Goal: Task Accomplishment & Management: Manage account settings

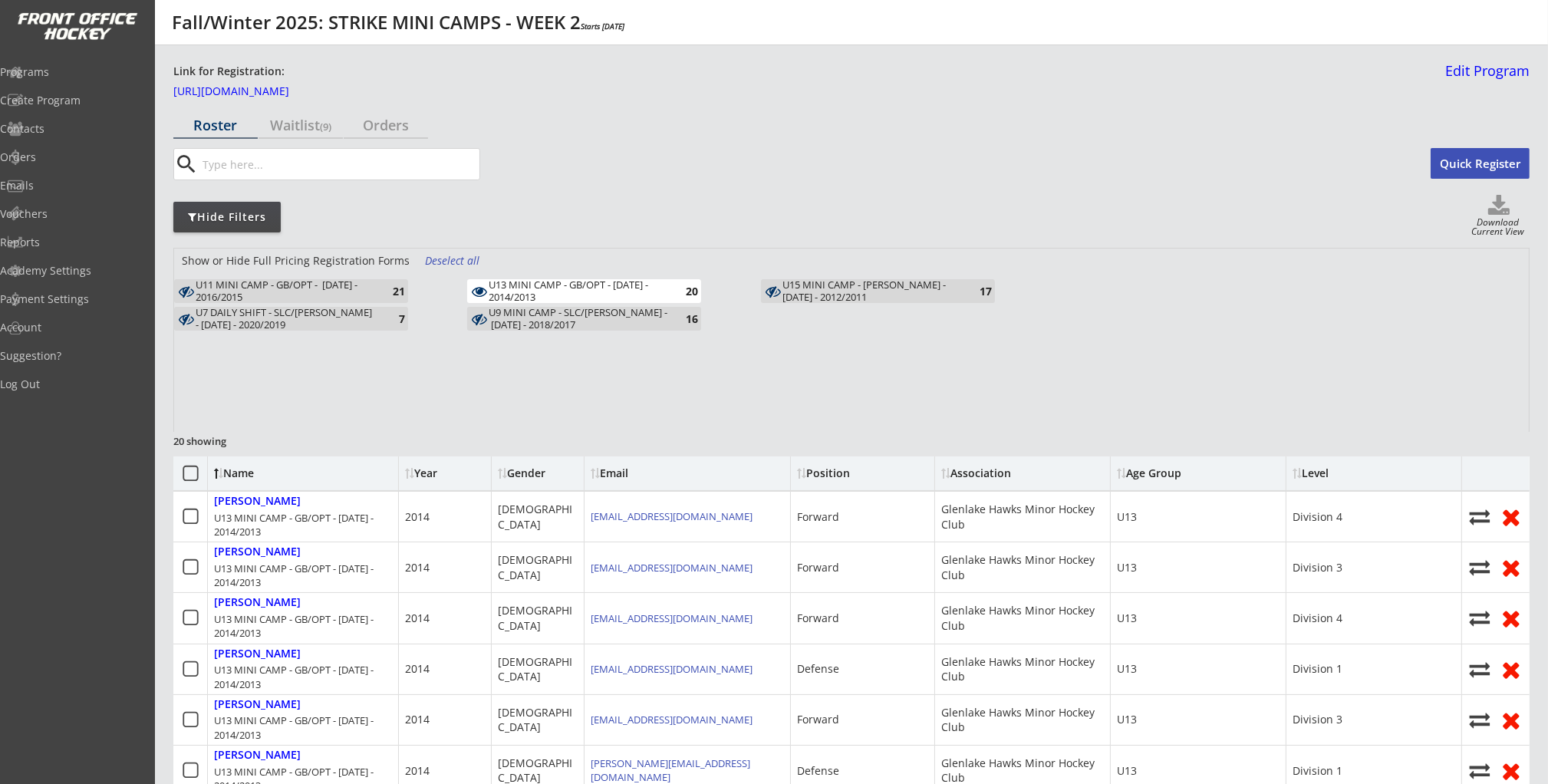
click at [694, 292] on div "20" at bounding box center [683, 291] width 31 height 12
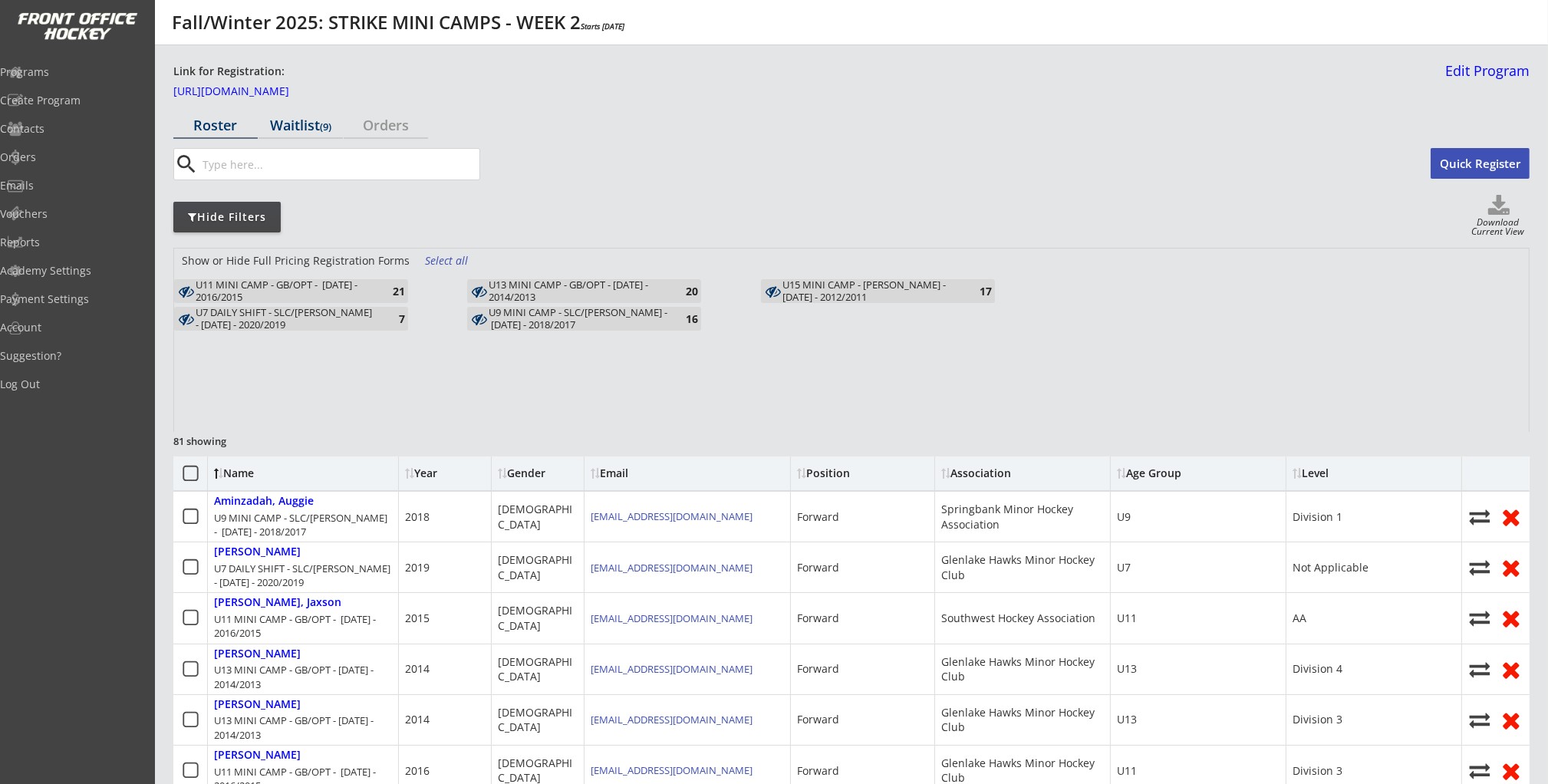
click at [286, 118] on div "Waitlist (9)" at bounding box center [301, 125] width 84 height 14
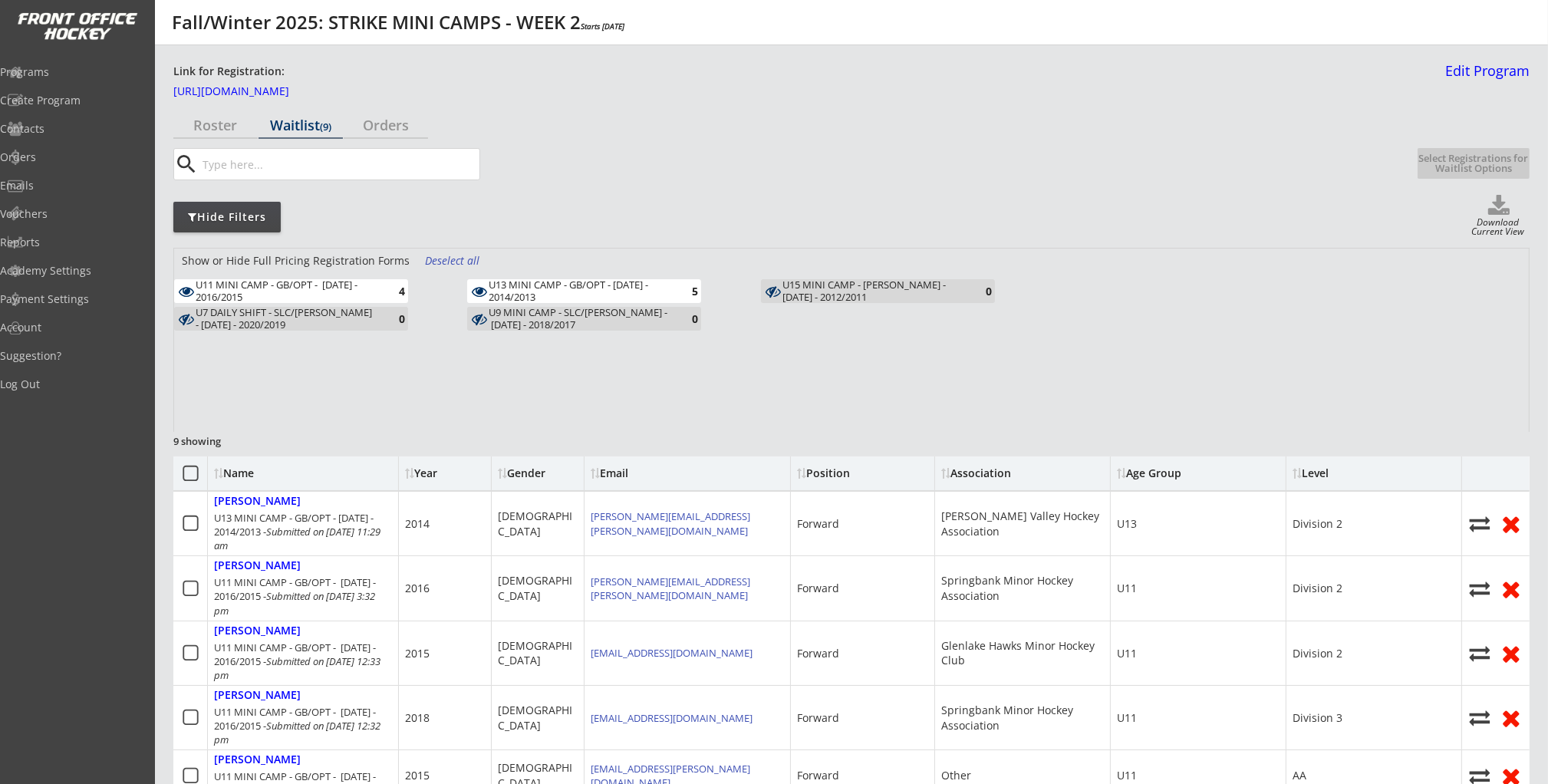
click at [728, 280] on div "U13 MINI CAMP - GB/OPT - [DATE] - 2014/2013 5" at bounding box center [614, 293] width 293 height 28
click at [689, 288] on div "5" at bounding box center [683, 291] width 31 height 12
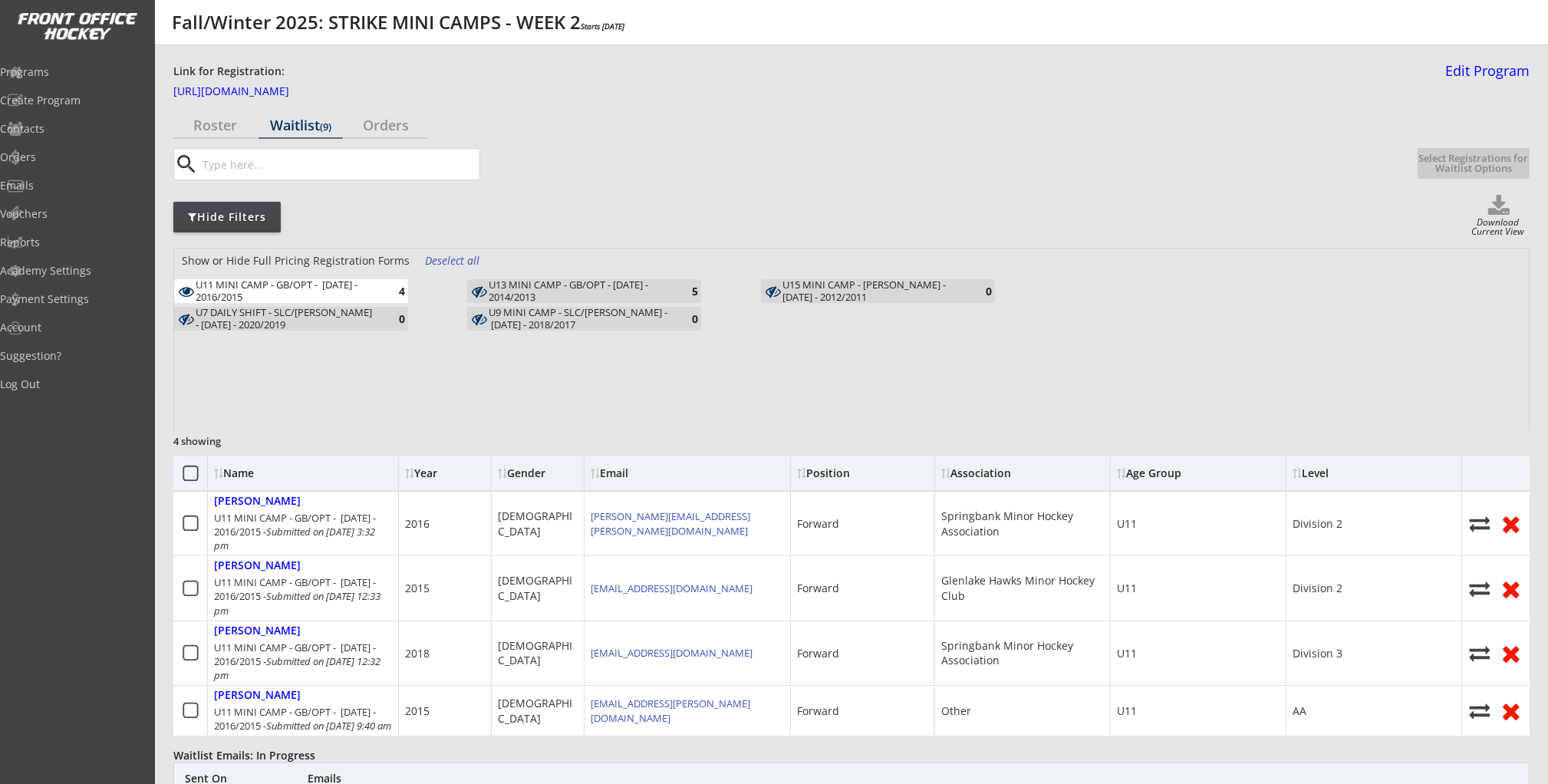
click at [1507, 205] on icon at bounding box center [1499, 206] width 61 height 23
select select ""Waitlist""
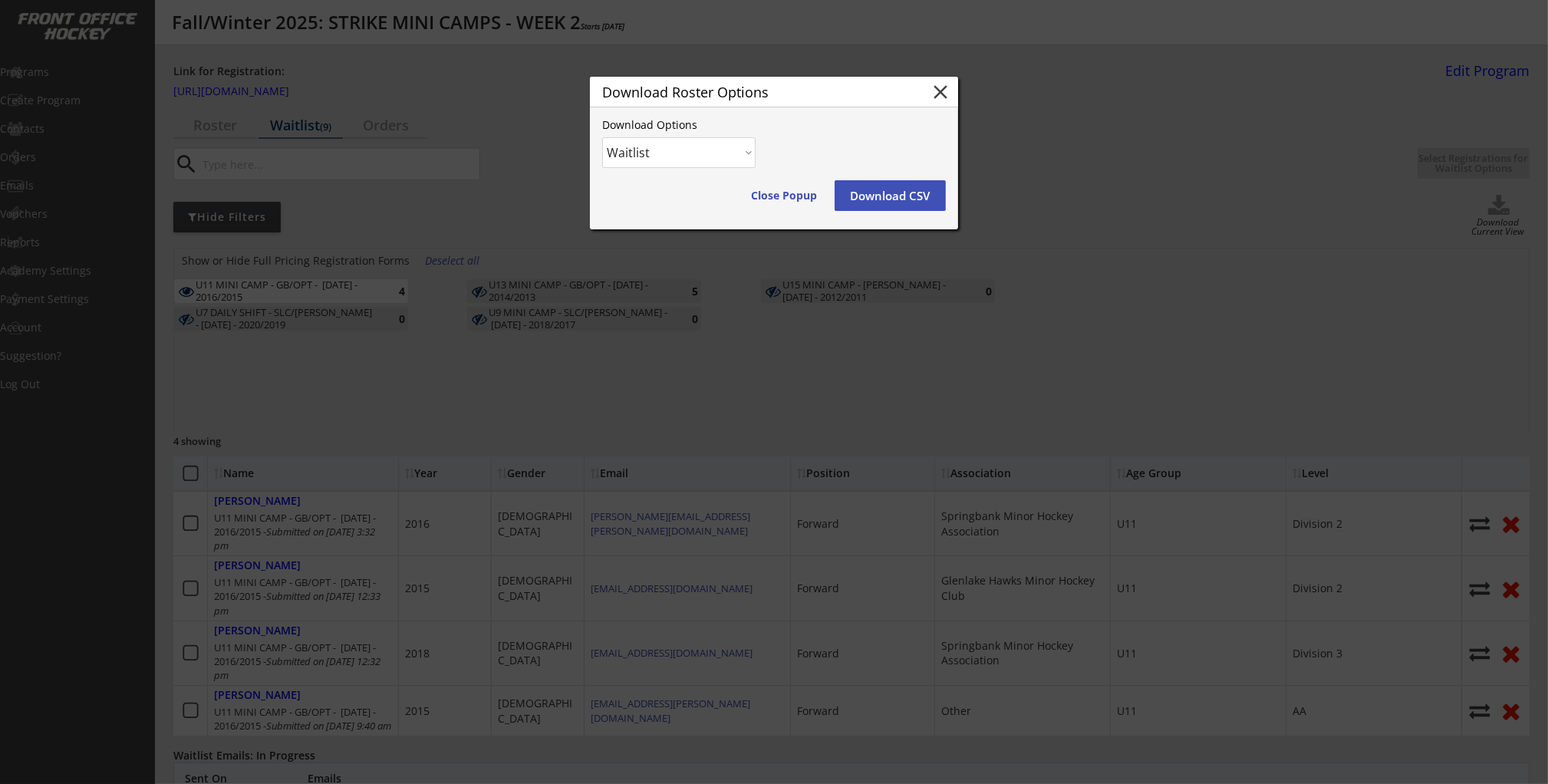
click at [700, 149] on select "Waitlist" at bounding box center [679, 153] width 153 height 31
click at [602, 137] on select "Waitlist" at bounding box center [679, 153] width 153 height 31
click at [899, 192] on button "Download CSV" at bounding box center [890, 196] width 111 height 31
